Goal: Information Seeking & Learning: Learn about a topic

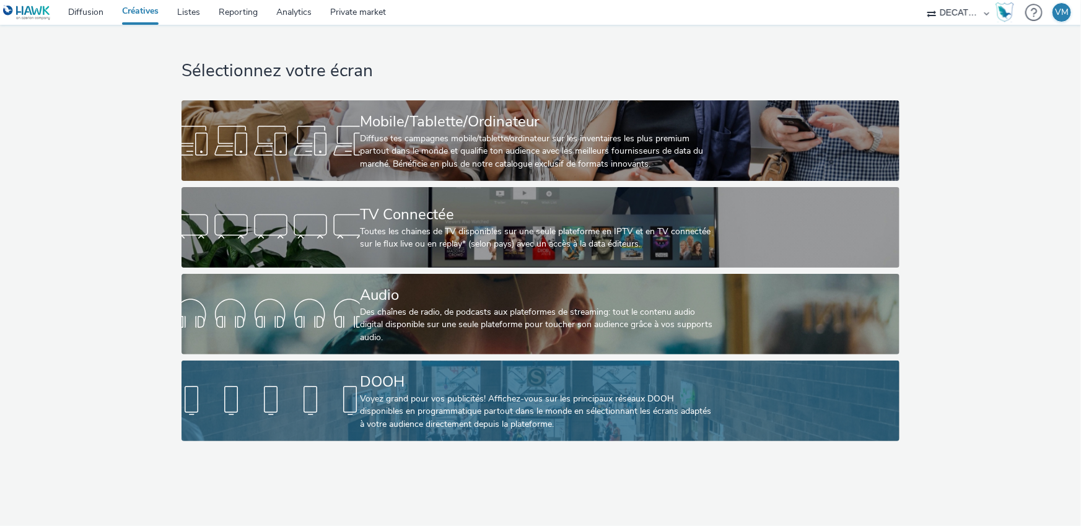
click at [379, 371] on div "DOOH" at bounding box center [538, 382] width 356 height 22
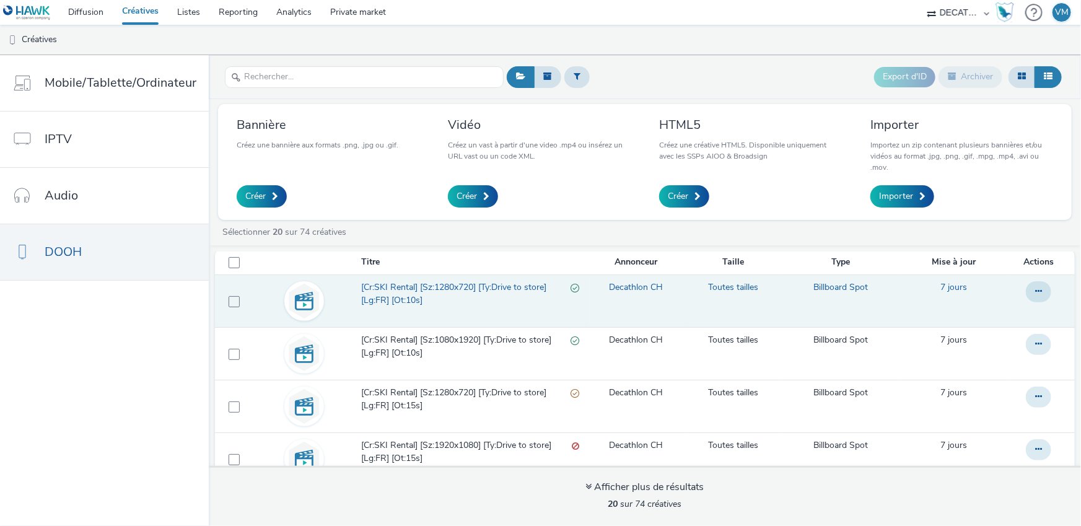
scroll to position [9, 0]
click at [437, 281] on span "[Cr:SKI Rental] [Sz:1280x720] [Ty:Drive to store] [Lg:FR] [Ot:10s]" at bounding box center [465, 292] width 209 height 25
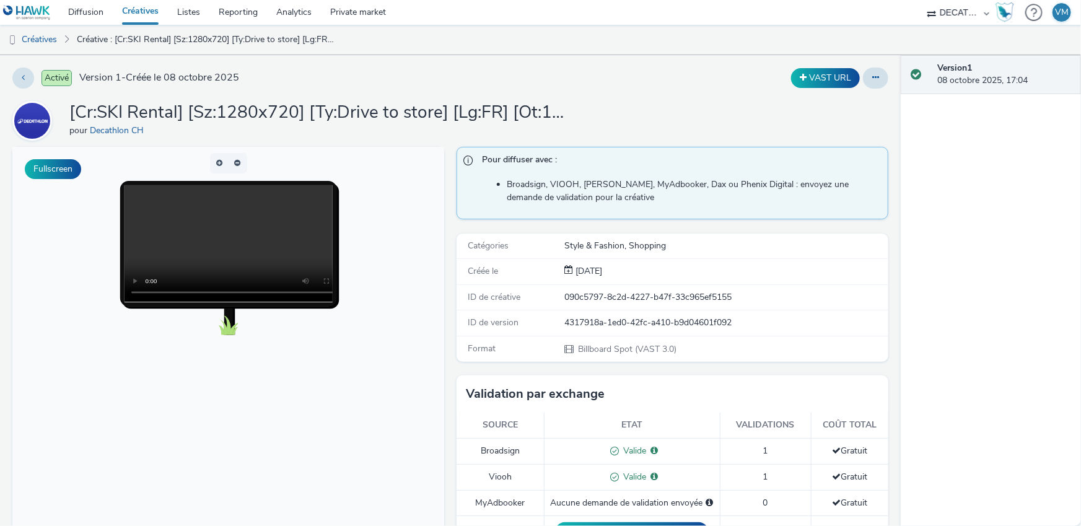
click at [226, 113] on h1 "[Cr:SKI Rental] [Sz:1280x720] [Ty:Drive to store] [Lg:FR] [Ot:10s]" at bounding box center [317, 113] width 496 height 24
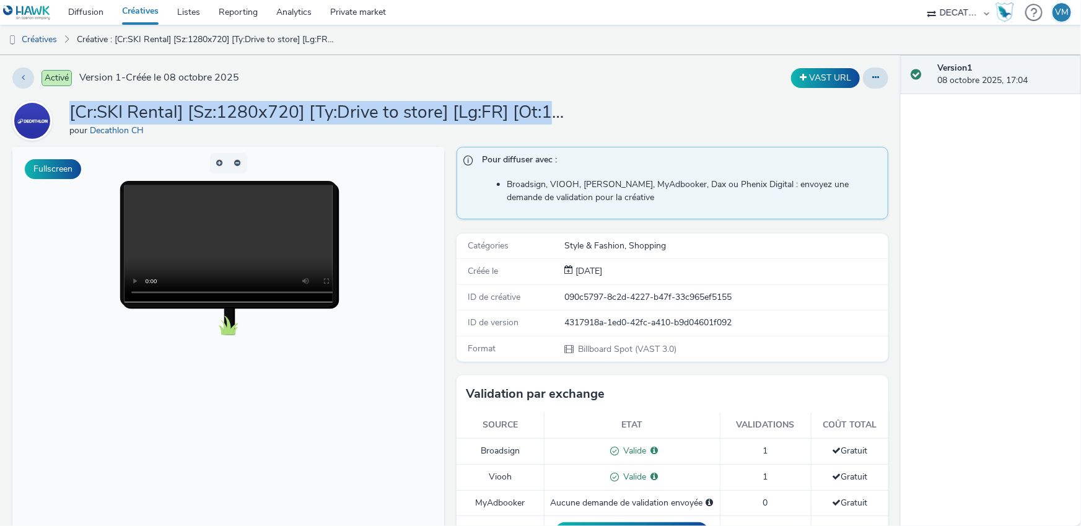
click at [226, 113] on h1 "[Cr:SKI Rental] [Sz:1280x720] [Ty:Drive to store] [Lg:FR] [Ot:10s]" at bounding box center [317, 113] width 496 height 24
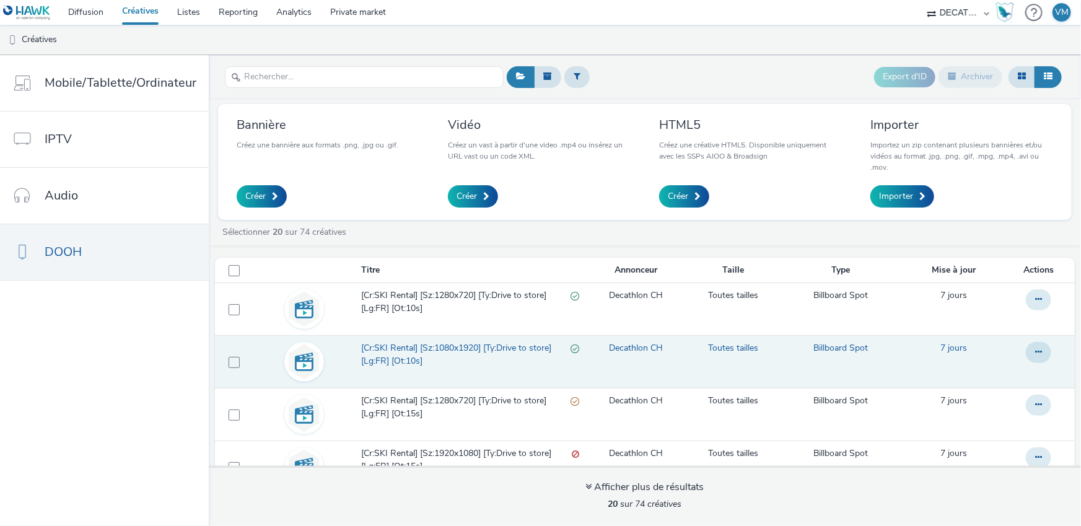
click at [421, 354] on span "[Cr:SKI Rental] [Sz:1080x1920] [Ty:Drive to store] [Lg:FR] [Ot:10s]" at bounding box center [465, 354] width 209 height 25
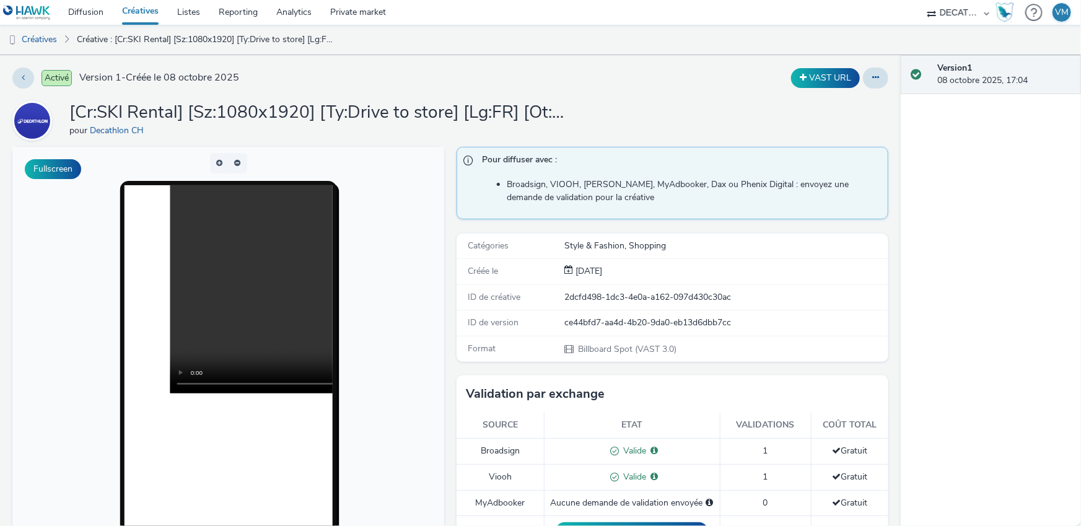
click at [220, 294] on video at bounding box center [378, 289] width 416 height 208
